Goal: Task Accomplishment & Management: Manage account settings

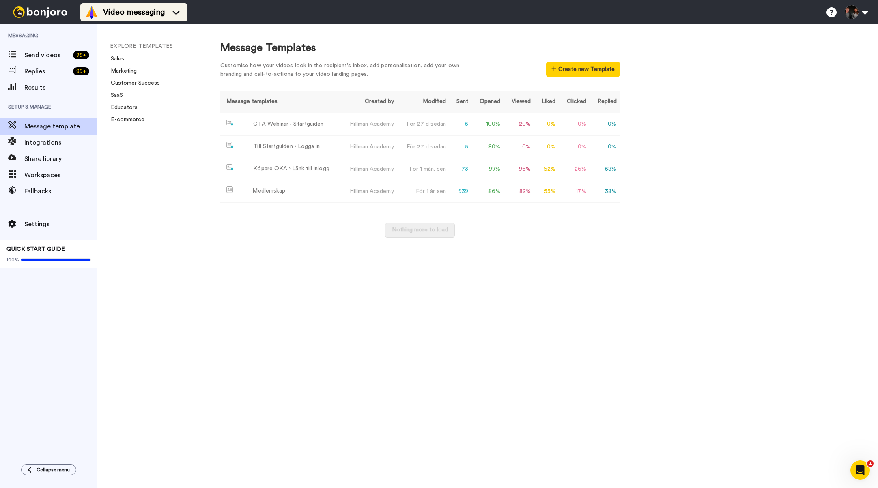
click at [127, 14] on span "Video messaging" at bounding box center [134, 11] width 62 height 11
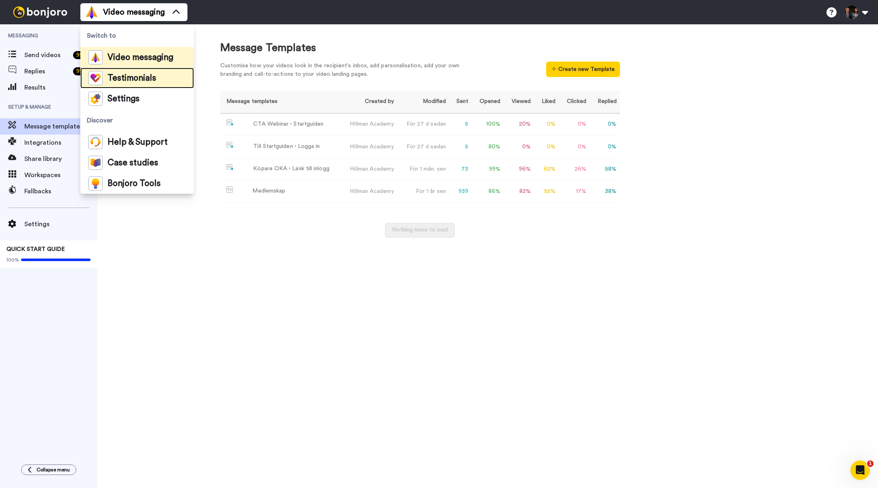
click at [140, 79] on span "Testimonials" at bounding box center [131, 78] width 49 height 8
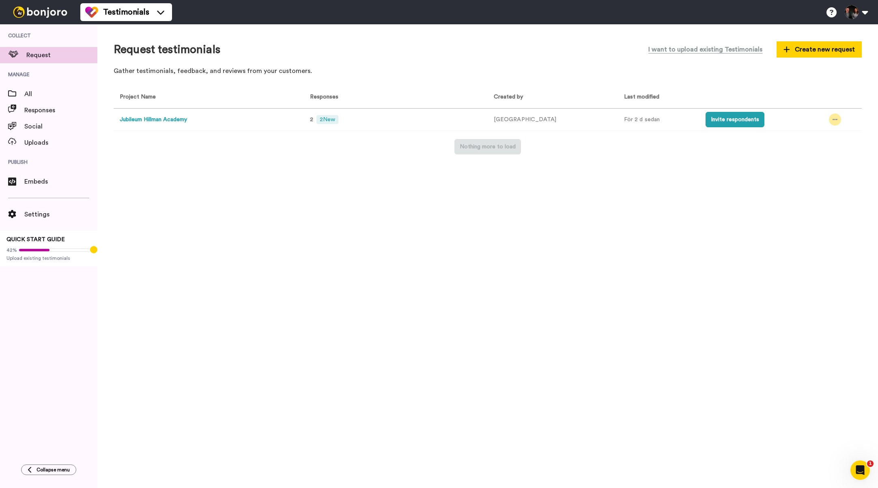
click at [833, 123] on div at bounding box center [835, 120] width 12 height 12
click at [823, 173] on li "Edit project" at bounding box center [814, 179] width 69 height 15
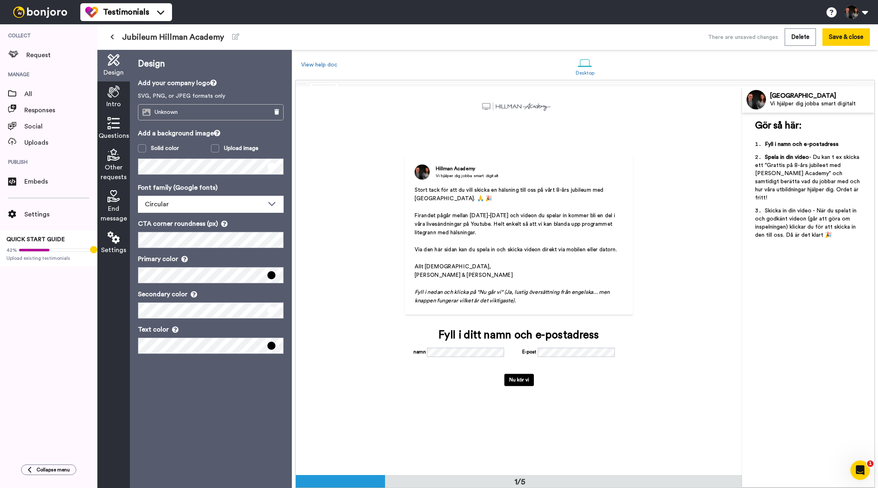
click at [525, 301] on p "Fyll i nedan och klicka på "Nu går vi" (Ja, lustig översättning från engelska..…" at bounding box center [518, 296] width 209 height 17
click at [116, 99] on div "Intro" at bounding box center [113, 98] width 32 height 32
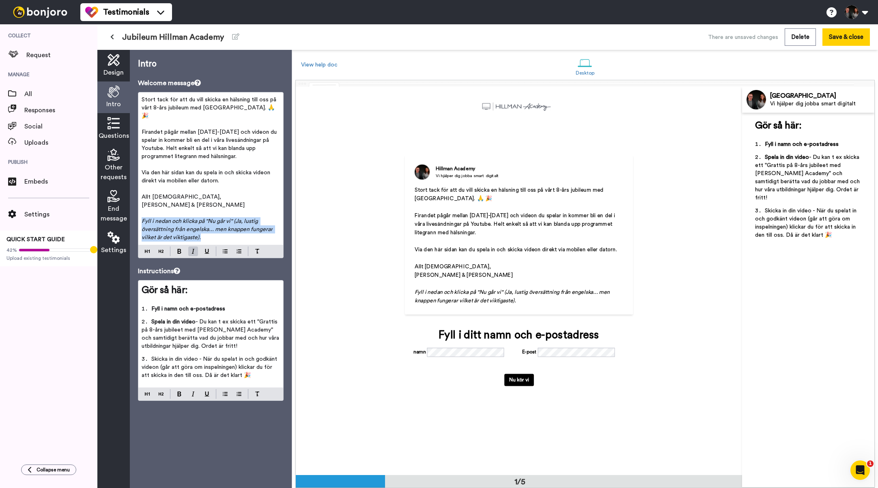
drag, startPoint x: 194, startPoint y: 225, endPoint x: 145, endPoint y: 217, distance: 49.7
click at [140, 214] on div "Stort tack för att du vill skicka en hälsning till oss på vårt 8-års jubileum m…" at bounding box center [210, 168] width 145 height 152
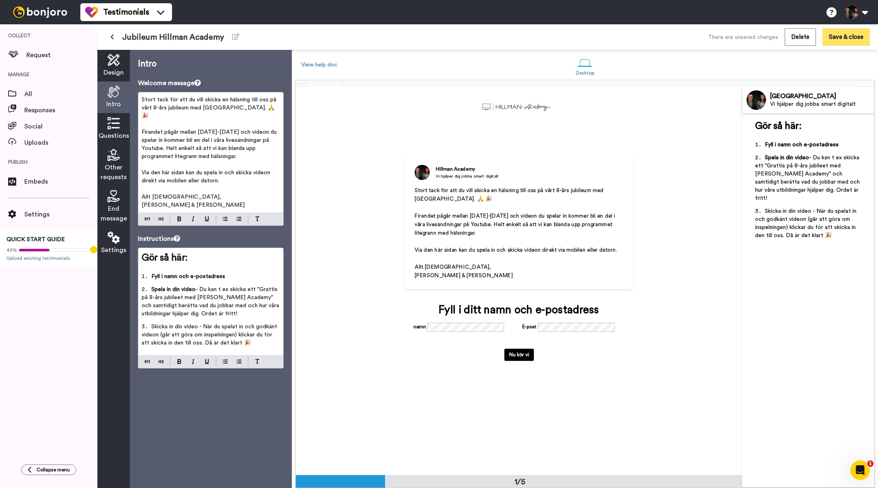
click at [858, 37] on button "Save & close" at bounding box center [845, 36] width 47 height 17
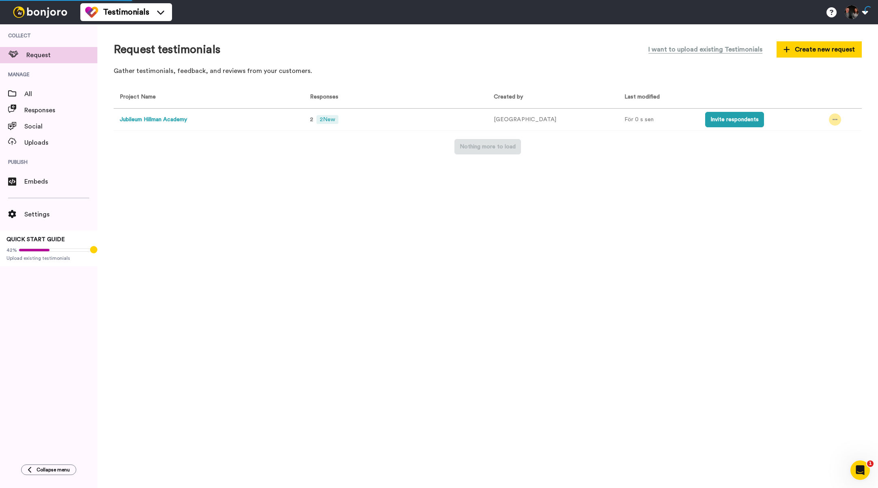
click at [832, 118] on icon at bounding box center [834, 120] width 5 height 6
click at [832, 176] on li "Edit project" at bounding box center [814, 179] width 69 height 15
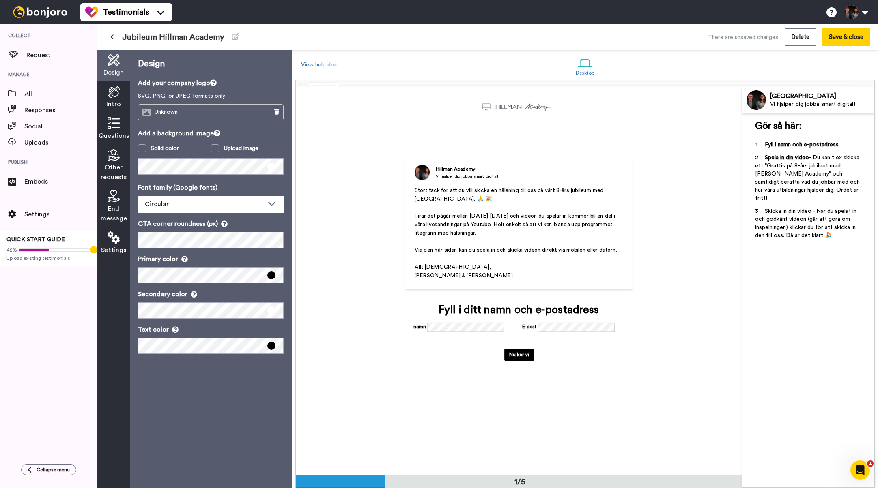
click at [113, 100] on span "Intro" at bounding box center [113, 104] width 15 height 10
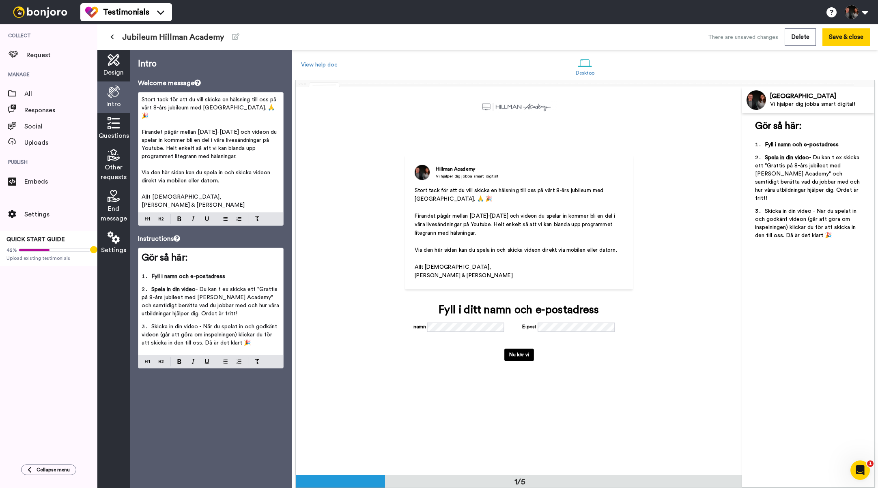
click at [113, 116] on div "Questions" at bounding box center [113, 129] width 32 height 32
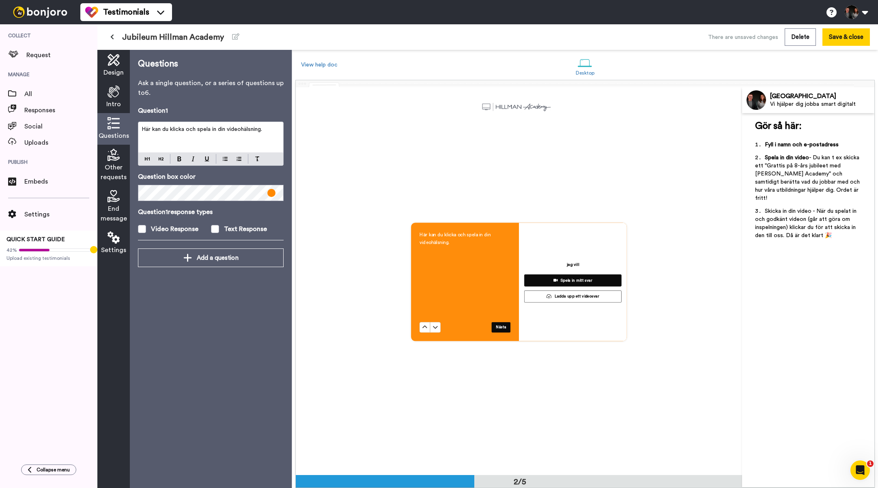
scroll to position [388, 0]
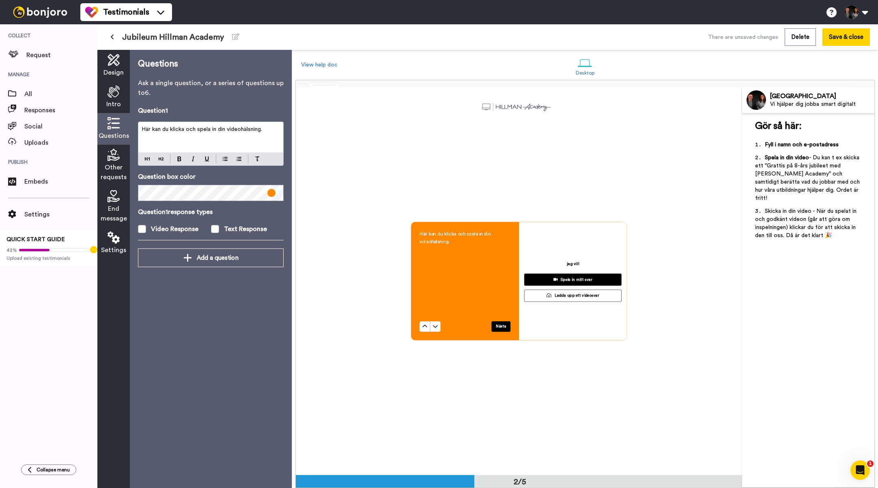
click at [114, 163] on span "Other requests" at bounding box center [114, 172] width 26 height 19
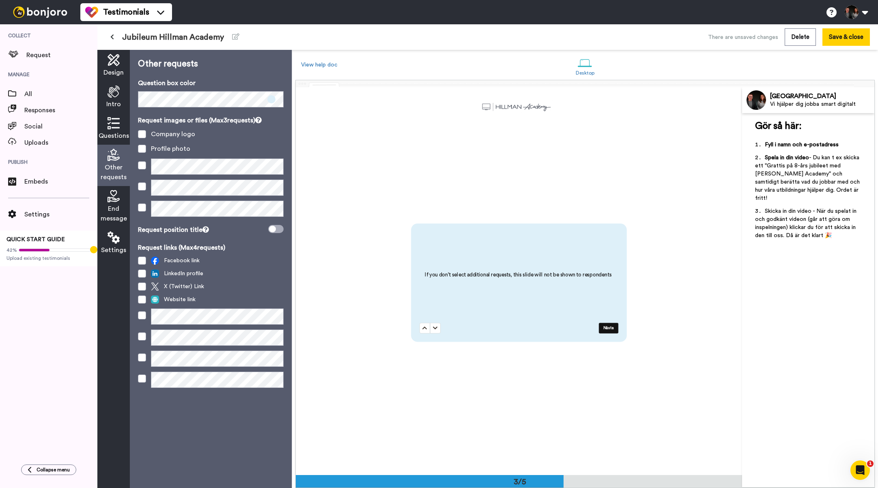
scroll to position [776, 0]
click at [116, 202] on icon at bounding box center [113, 196] width 12 height 12
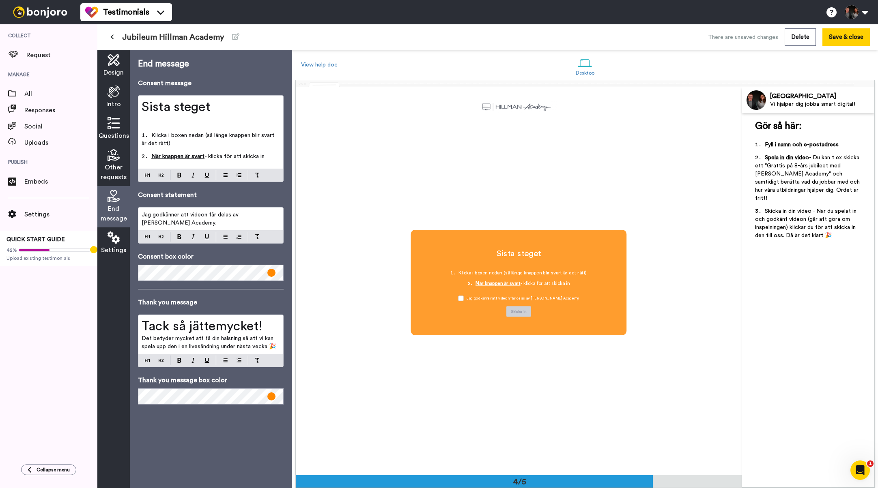
scroll to position [1164, 0]
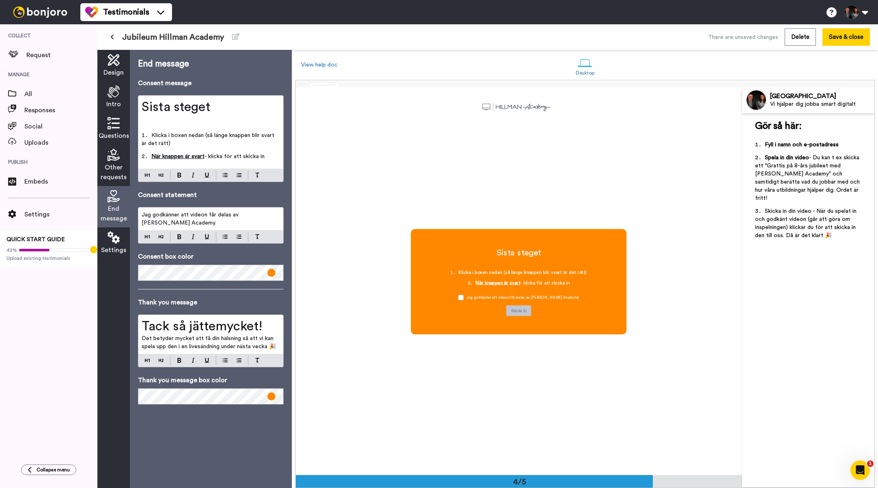
click at [114, 244] on div "Settings" at bounding box center [113, 244] width 32 height 32
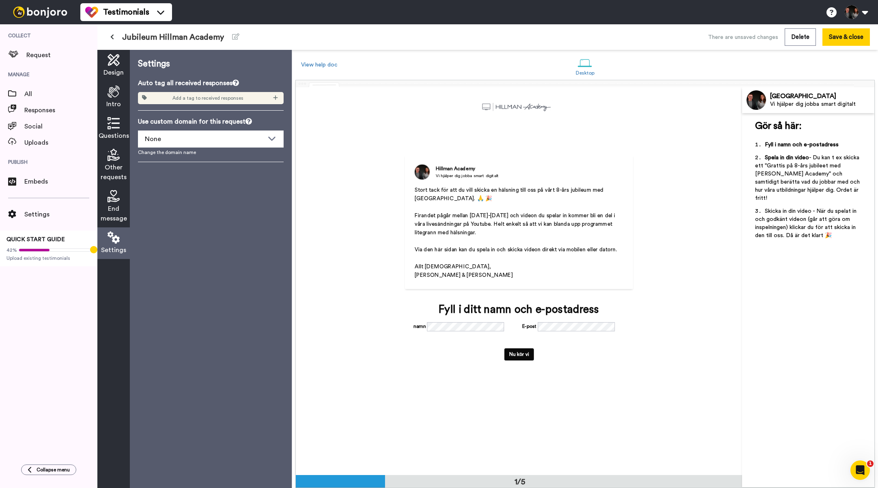
scroll to position [0, 0]
click at [846, 41] on button "Save & close" at bounding box center [845, 36] width 47 height 17
